Goal: Information Seeking & Learning: Learn about a topic

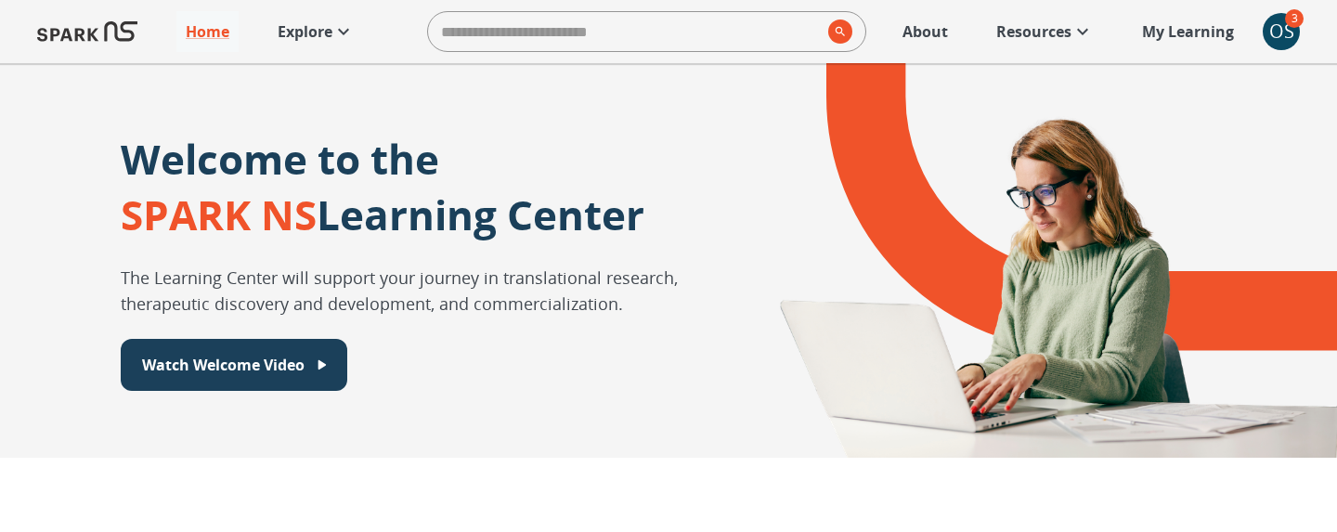
click at [113, 37] on img at bounding box center [87, 31] width 100 height 45
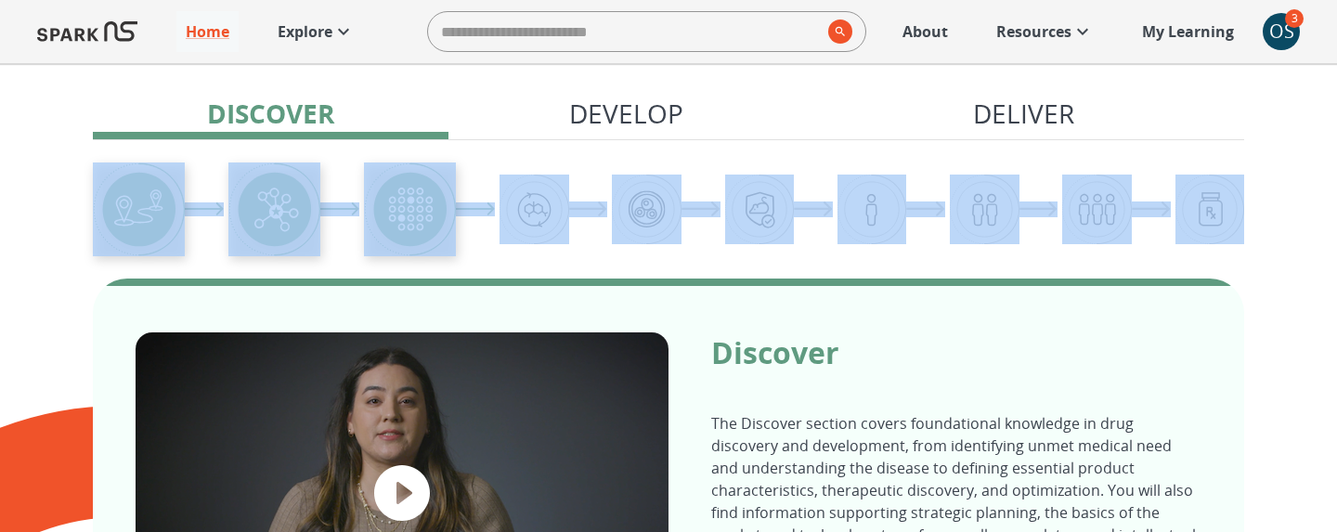
scroll to position [656, 0]
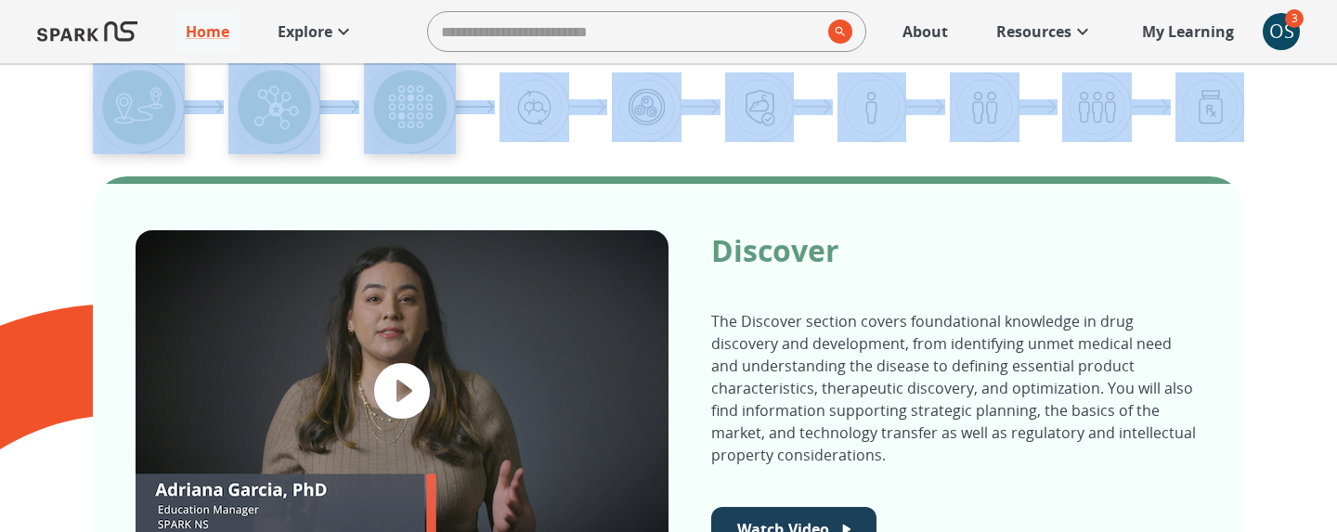
drag, startPoint x: 582, startPoint y: 531, endPoint x: 580, endPoint y: 551, distance: 19.6
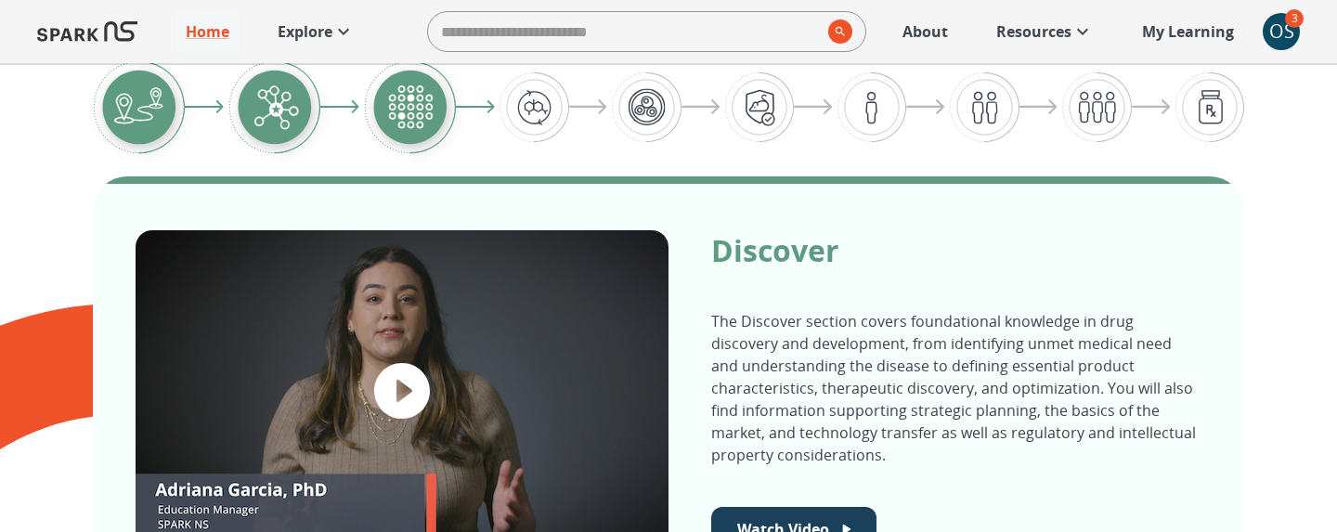
click at [672, 473] on div "Discover The Discover section covers foundational knowledge in drug discovery a…" at bounding box center [669, 387] width 1152 height 422
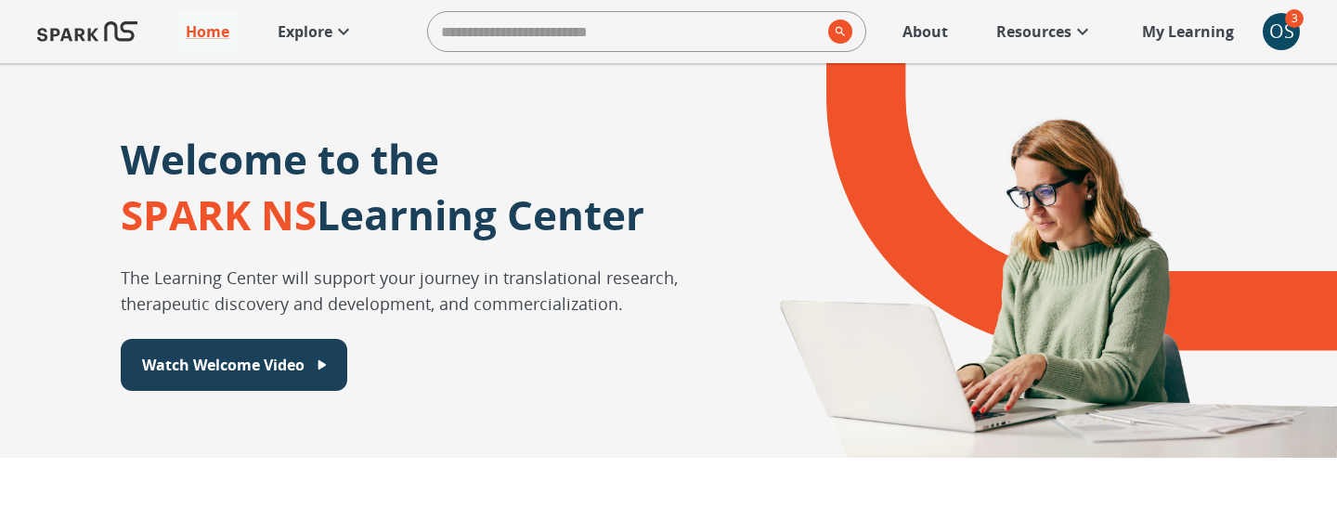
scroll to position [0, 0]
click at [341, 31] on icon at bounding box center [343, 32] width 11 height 7
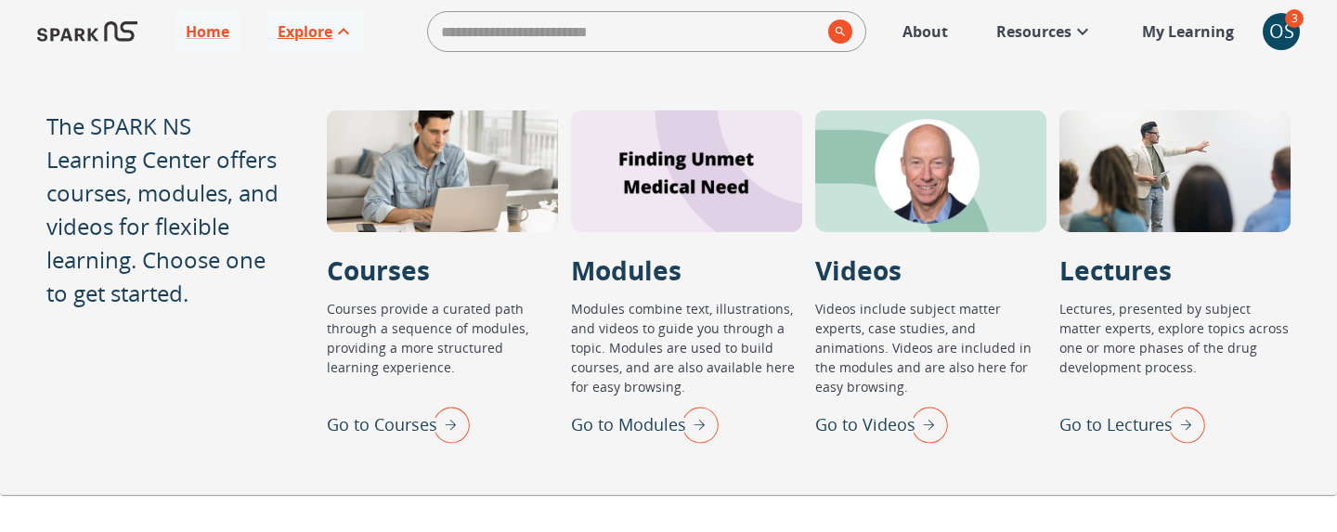
click at [1275, 37] on div "OS" at bounding box center [1281, 31] width 37 height 37
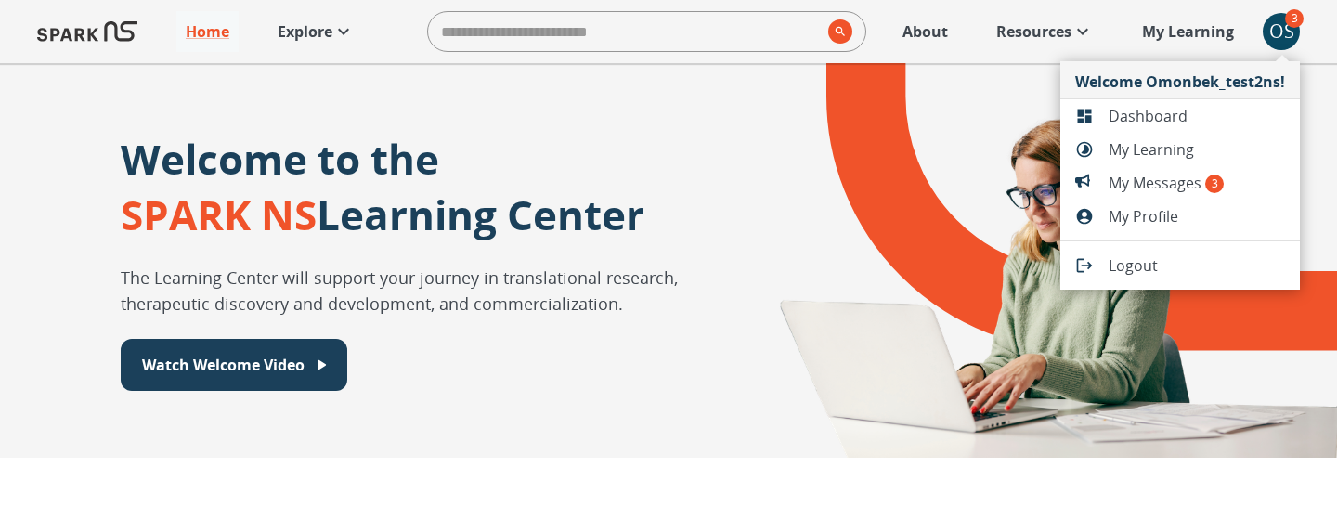
click at [1105, 272] on div at bounding box center [1091, 265] width 33 height 19
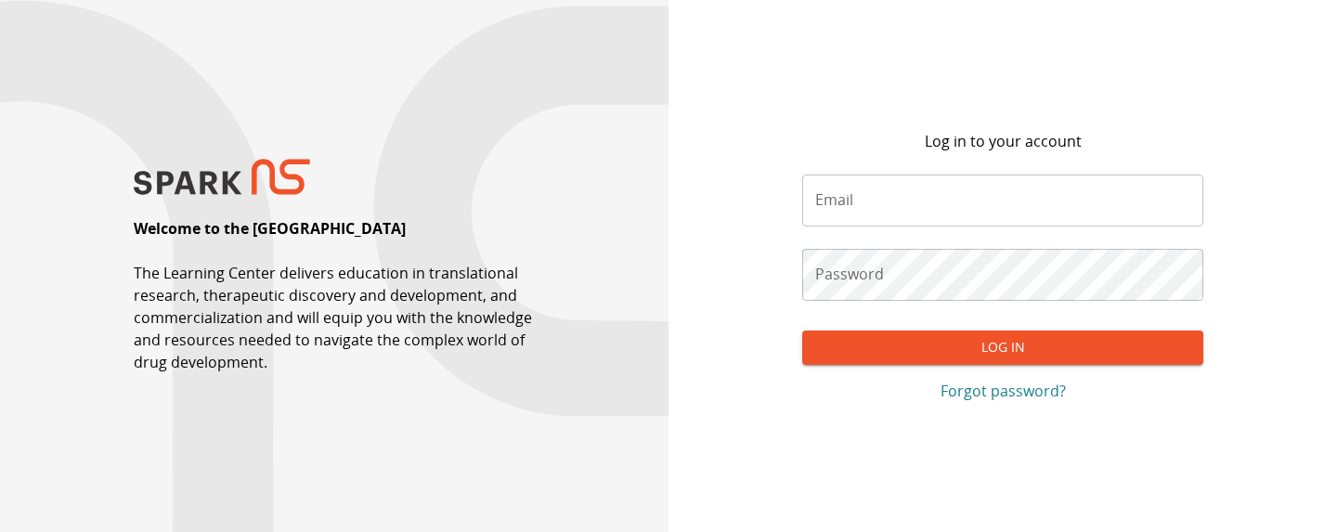
click at [936, 205] on input "Email" at bounding box center [1002, 201] width 401 height 52
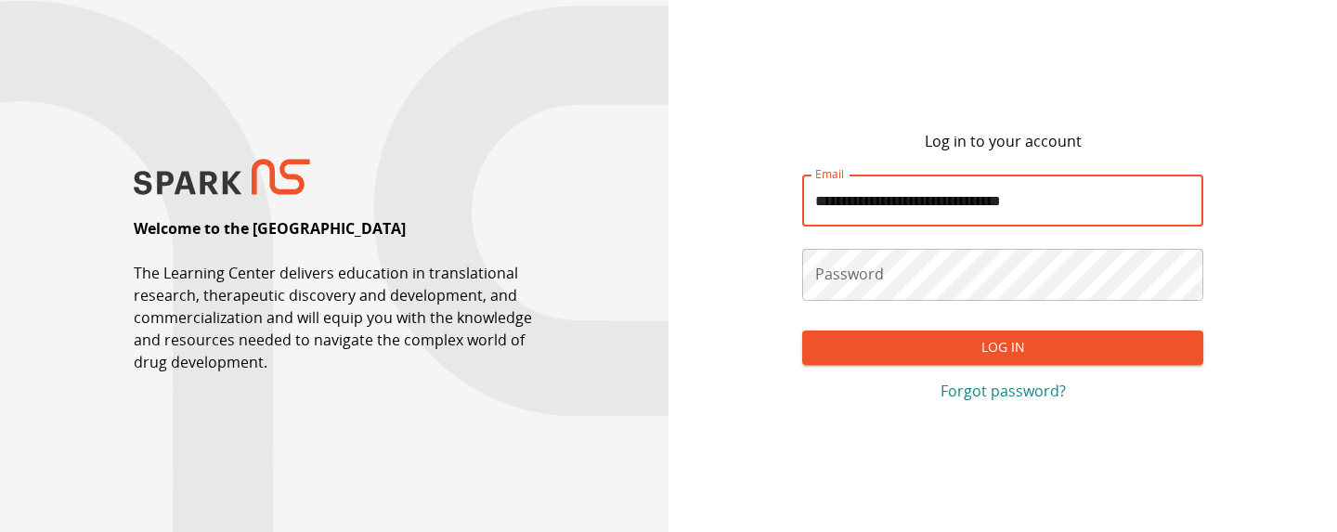
type input "**********"
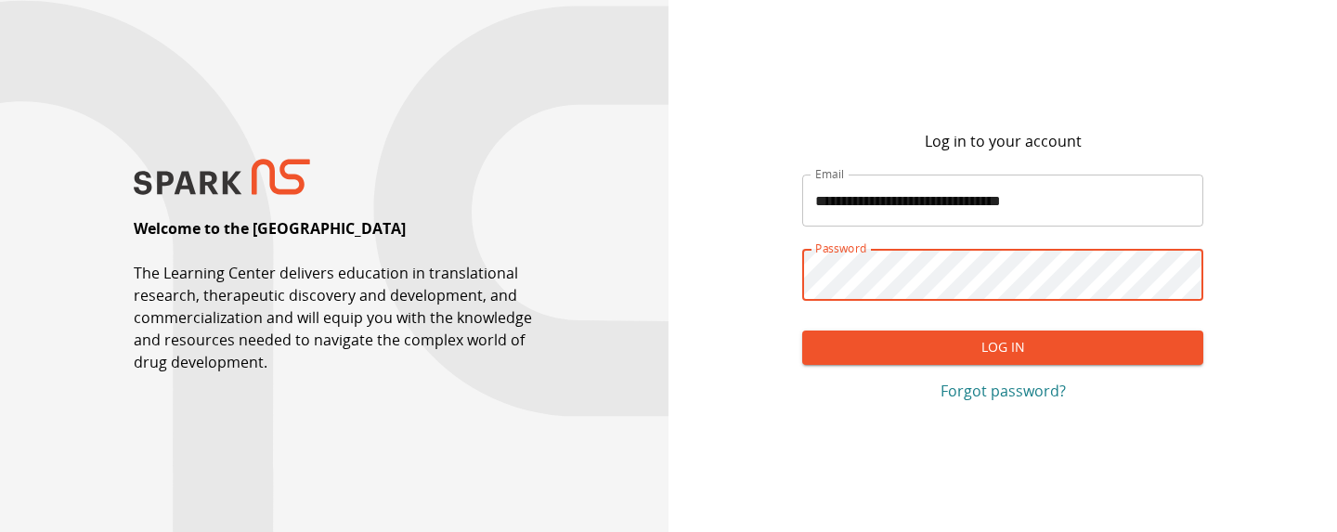
click at [1003, 347] on button "Log In" at bounding box center [1002, 348] width 401 height 34
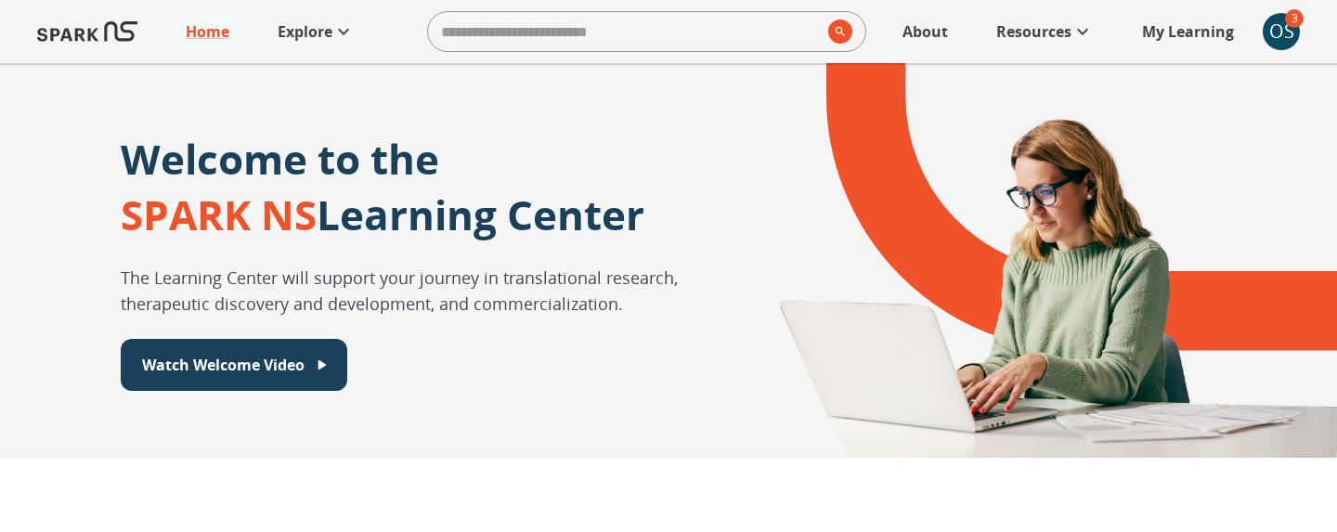
click at [300, 30] on p "Explore" at bounding box center [305, 31] width 55 height 22
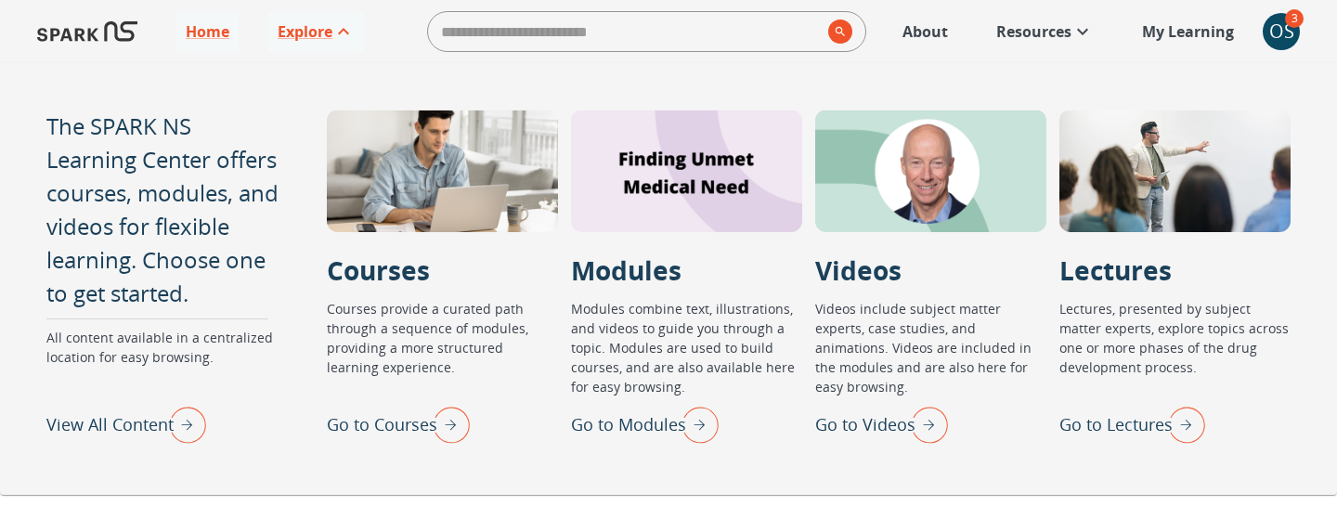
click at [193, 430] on img "View All Content" at bounding box center [183, 424] width 46 height 48
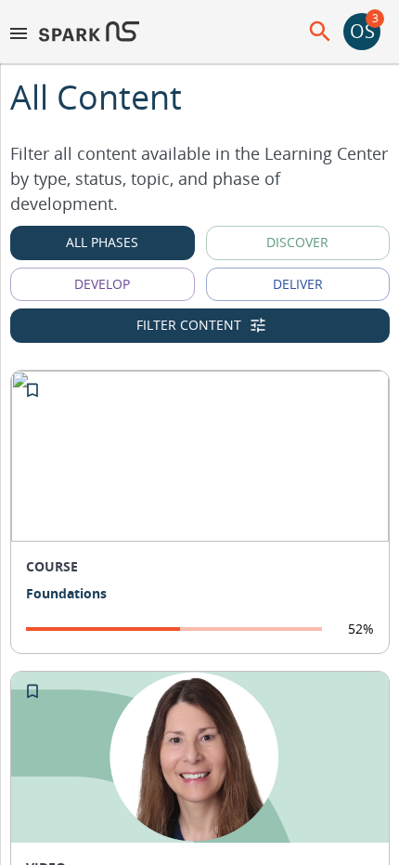
click at [276, 323] on button "Filter Content" at bounding box center [200, 325] width 380 height 34
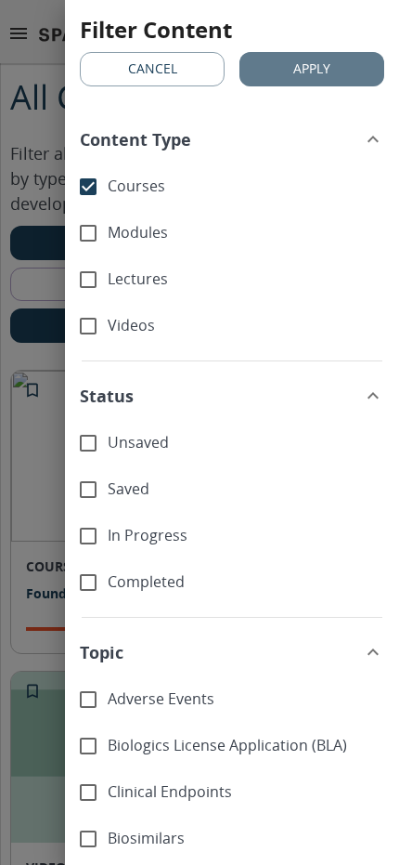
click at [309, 55] on button "Apply" at bounding box center [312, 69] width 145 height 34
